Goal: Task Accomplishment & Management: Use online tool/utility

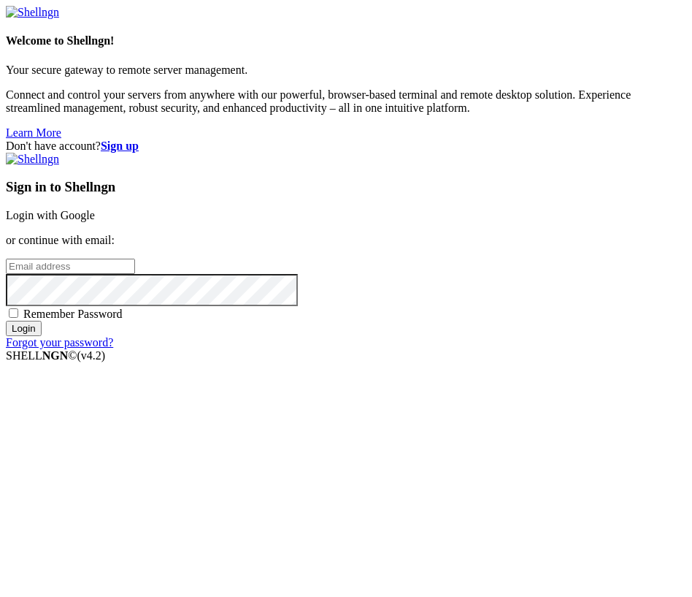
click at [135, 274] on input "email" at bounding box center [70, 265] width 129 height 15
paste input "[EMAIL_ADDRESS][DOMAIN_NAME]"
type input "[EMAIL_ADDRESS][DOMAIN_NAME]"
click at [42, 336] on input "Login" at bounding box center [24, 328] width 36 height 15
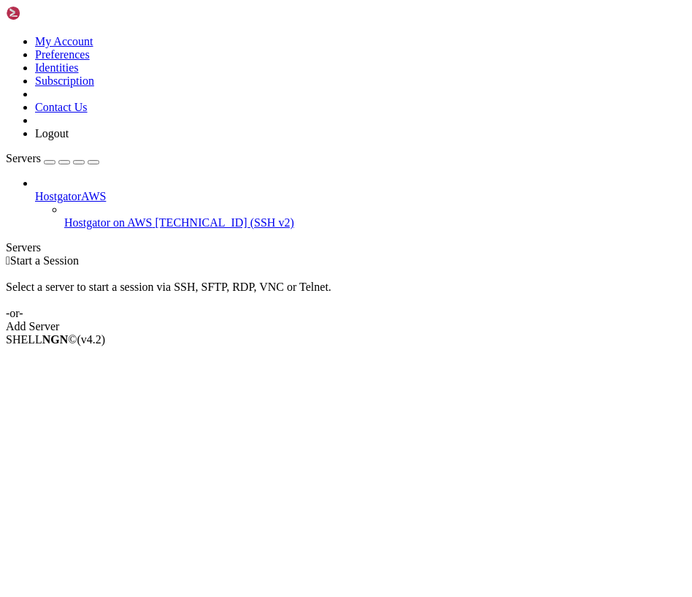
click at [156, 216] on span "[TECHNICAL_ID] (SSH v2)" at bounding box center [225, 222] width 139 height 12
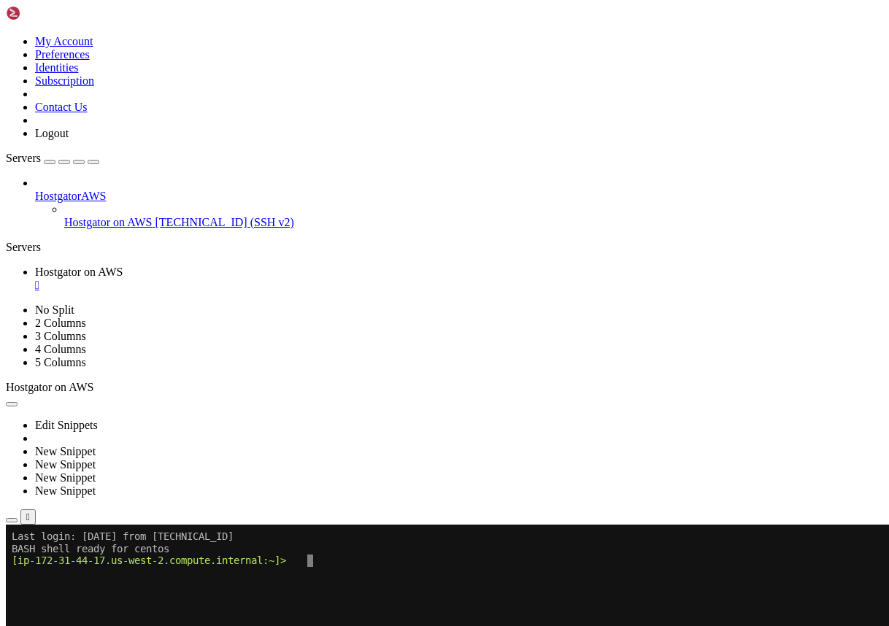
click at [18, 518] on button "button" at bounding box center [12, 520] width 12 height 4
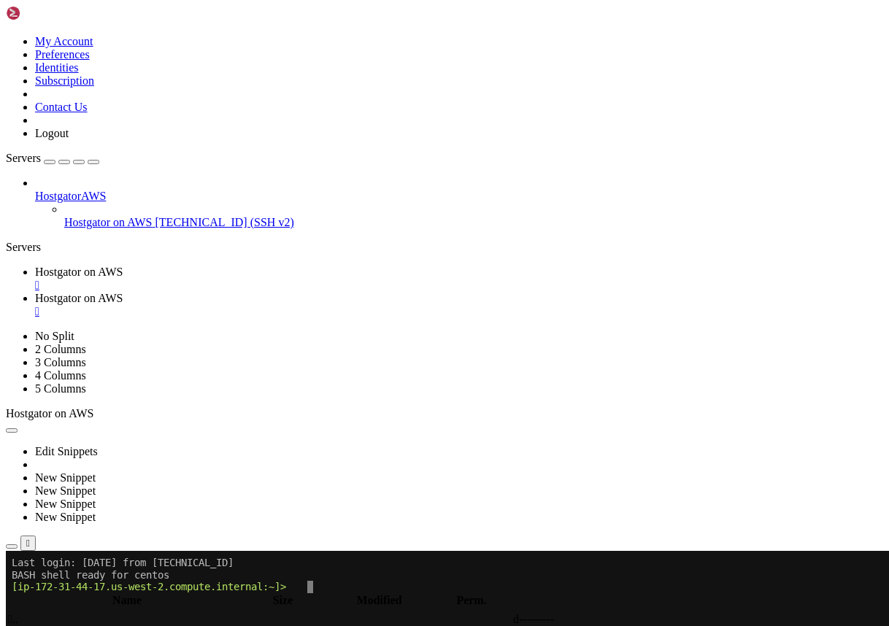
click at [150, 577] on input "/home/centos" at bounding box center [84, 584] width 129 height 15
click at [391, 292] on link "Hostgator on AWS " at bounding box center [459, 305] width 848 height 26
click at [150, 577] on input "/home/centos" at bounding box center [84, 584] width 129 height 15
type input "/"
type input "/var/www/html/sites/shared"
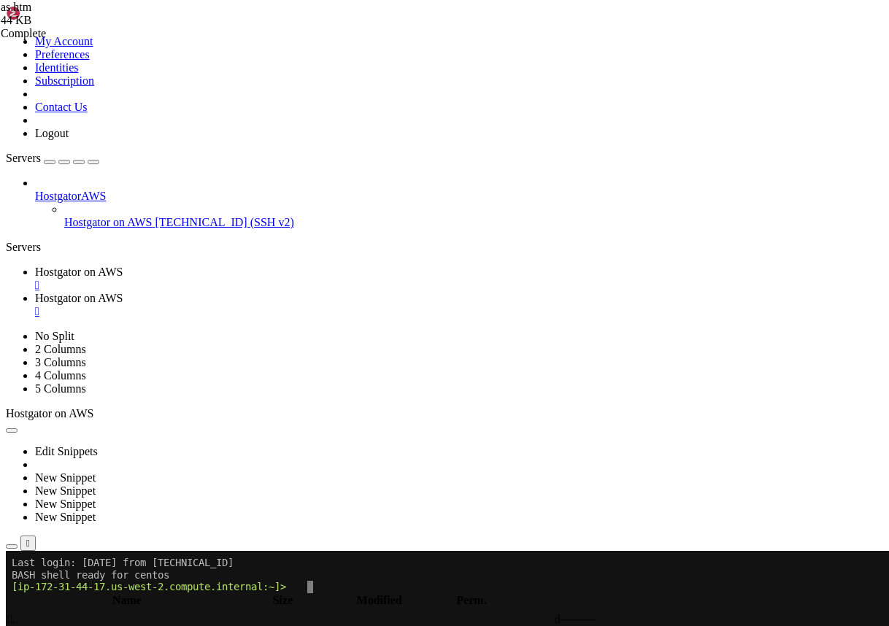
click at [442, 305] on div "" at bounding box center [459, 311] width 848 height 13
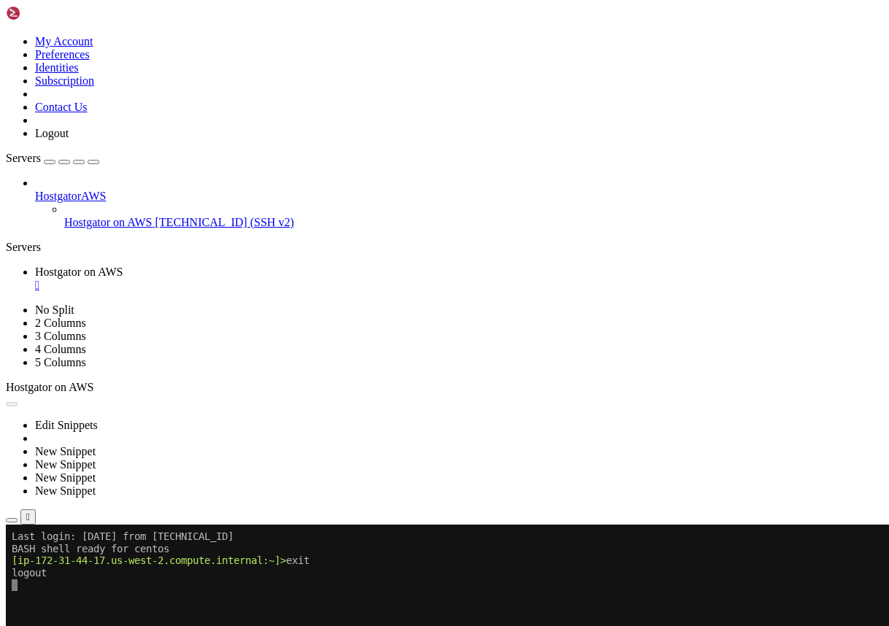
click at [6, 35] on icon at bounding box center [6, 35] width 0 height 0
click at [69, 139] on link "Logout" at bounding box center [52, 133] width 34 height 12
